Goal: Find specific page/section: Find specific page/section

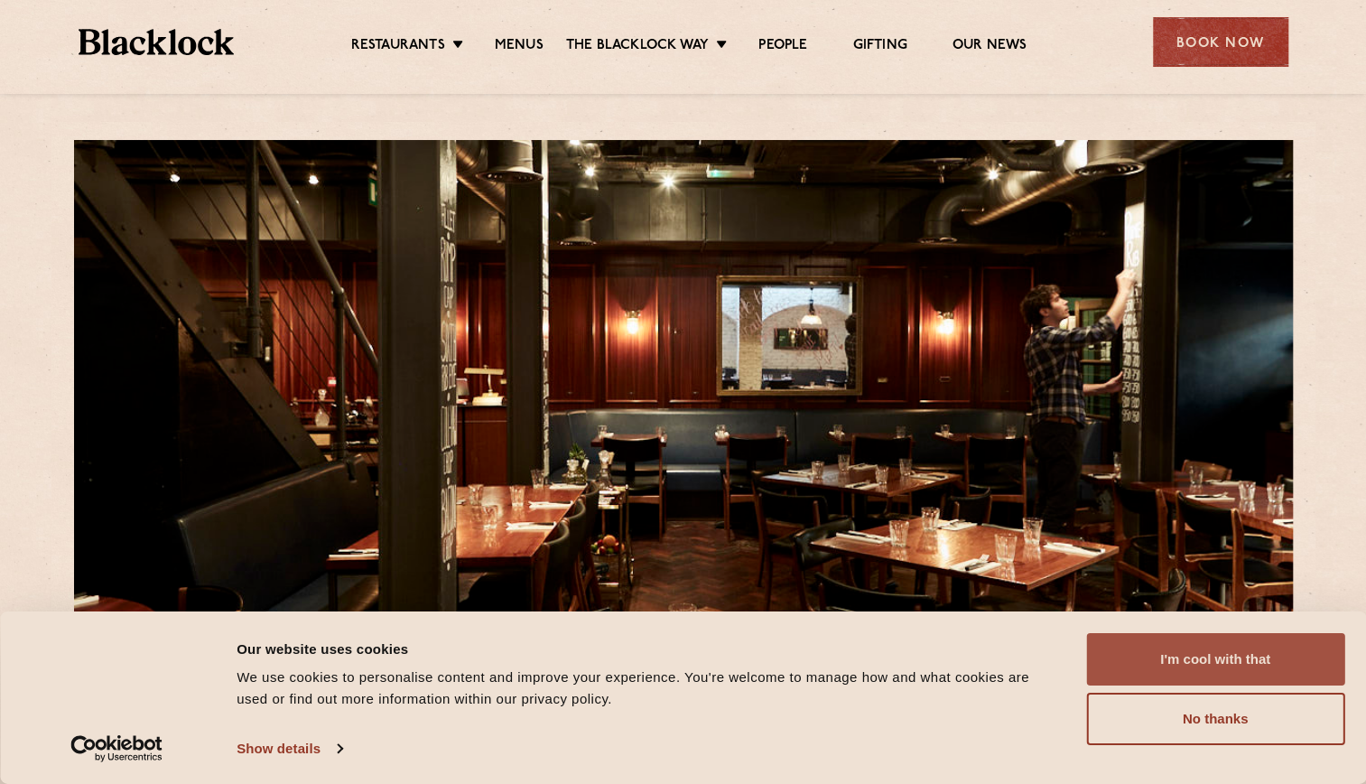
click at [1169, 643] on button "I'm cool with that" at bounding box center [1215, 659] width 258 height 52
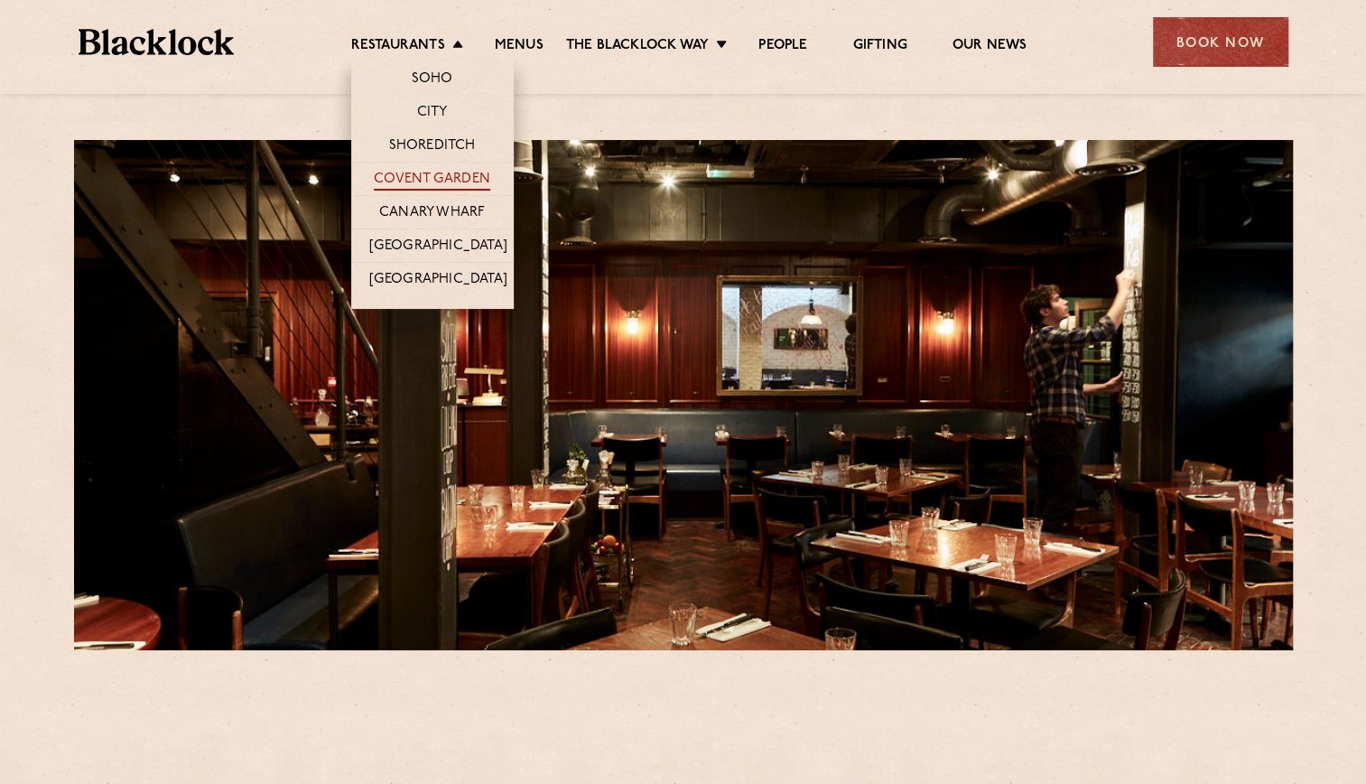
click at [467, 171] on link "Covent Garden" at bounding box center [432, 181] width 116 height 20
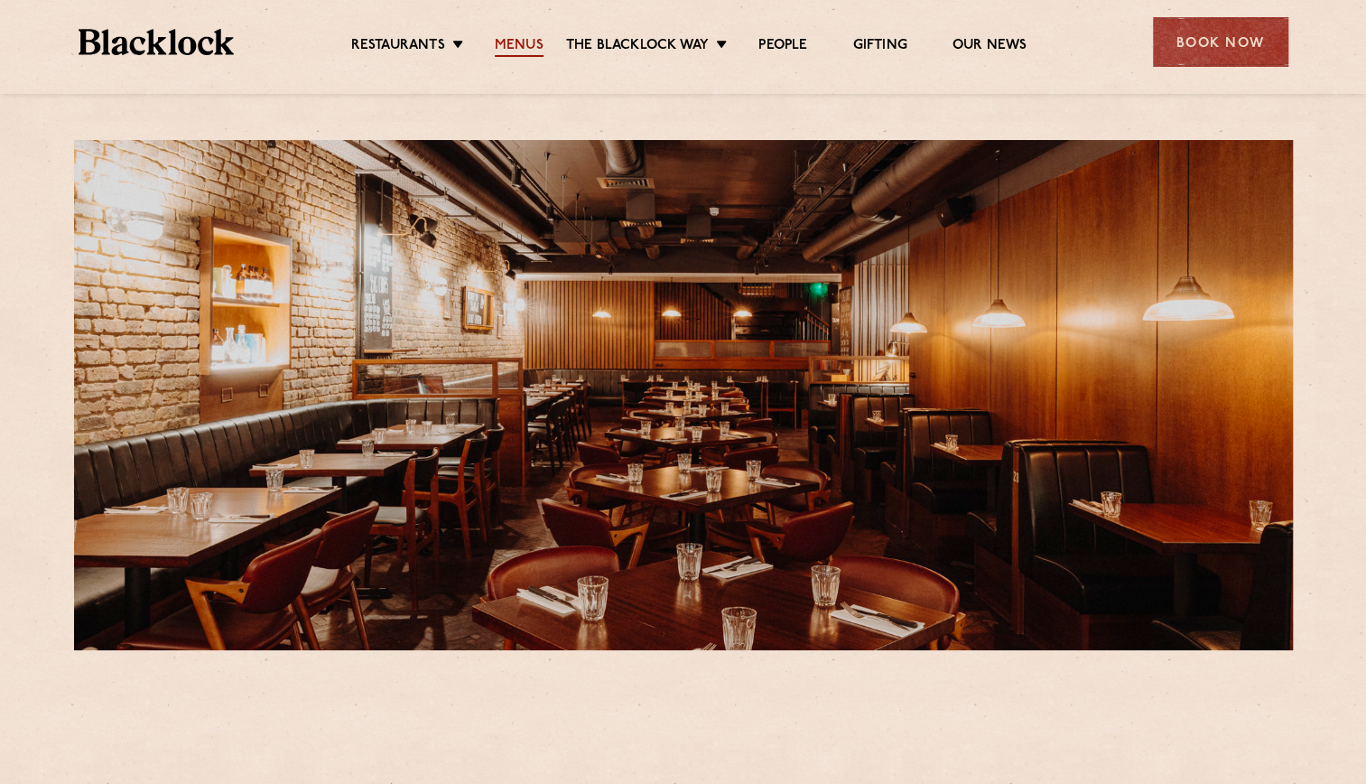
click at [519, 40] on link "Menus" at bounding box center [519, 47] width 49 height 20
